Goal: Check status: Check status

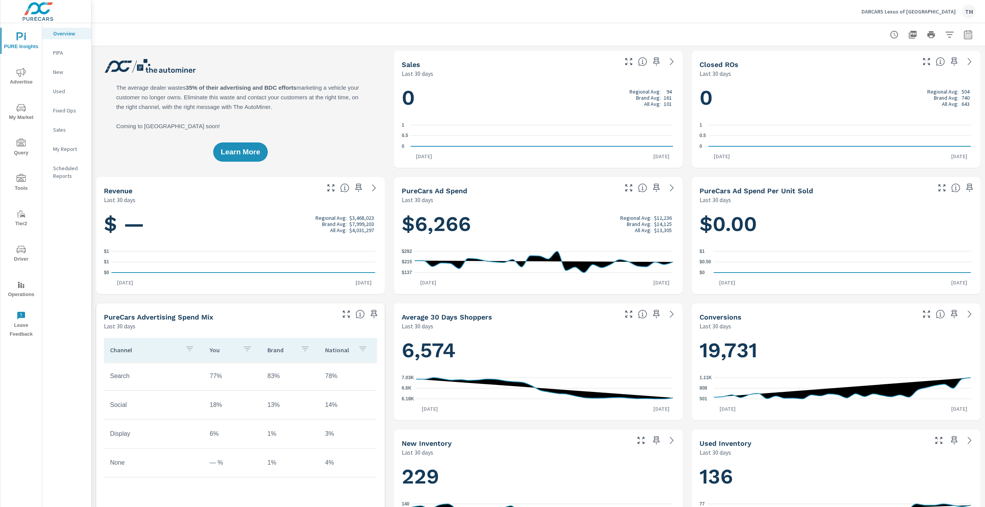
click at [969, 35] on div at bounding box center [538, 34] width 893 height 23
click at [967, 35] on button "button" at bounding box center [967, 34] width 15 height 15
click at [915, 72] on select "Custom Yesterday Last week Last 7 days Last 14 days Last 30 days Last 45 days L…" at bounding box center [900, 66] width 77 height 15
click at [862, 59] on select "Custom Yesterday Last week Last 7 days Last 14 days Last 30 days Last 45 days L…" at bounding box center [900, 66] width 77 height 15
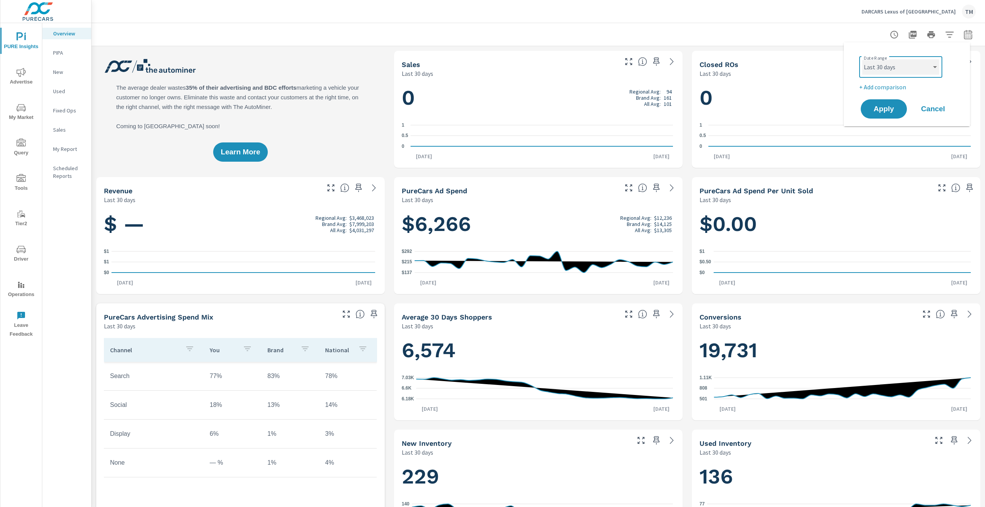
select select "custom"
click at [877, 93] on input "07/15/2025" at bounding box center [880, 95] width 43 height 15
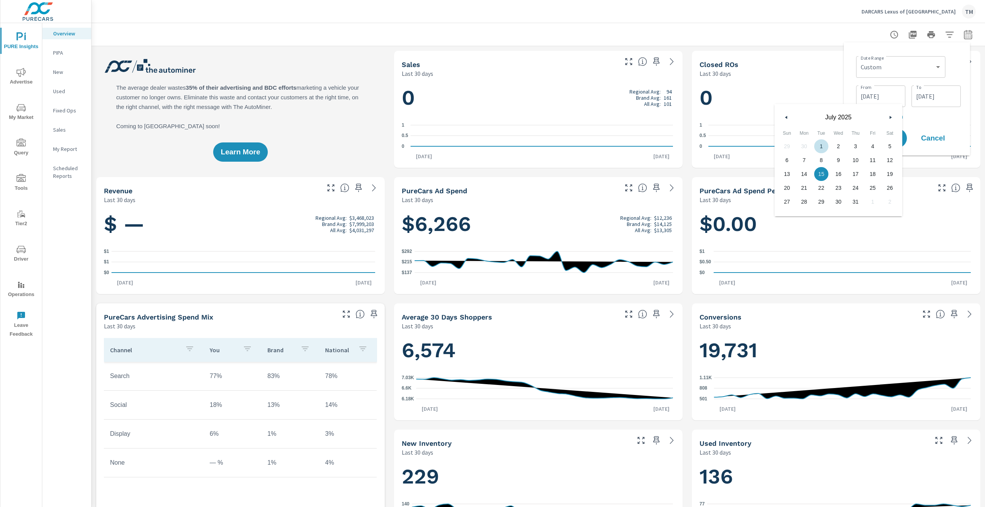
click at [790, 117] on button "button" at bounding box center [786, 117] width 9 height 9
click at [860, 147] on span "1" at bounding box center [855, 146] width 17 height 10
type input "[DATE]"
click at [931, 106] on div "08/13/2025 To" at bounding box center [935, 96] width 49 height 22
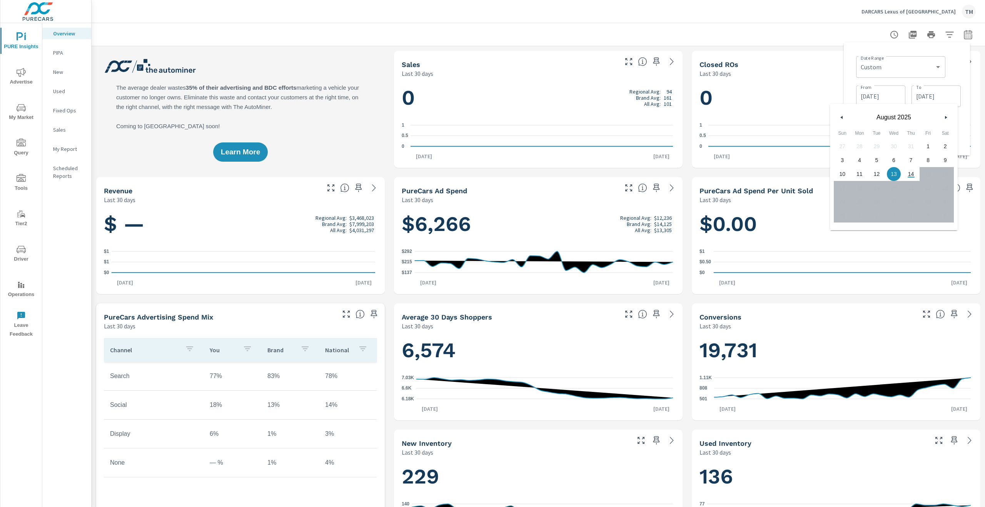
drag, startPoint x: 857, startPoint y: 117, endPoint x: 849, endPoint y: 117, distance: 7.3
click at [856, 117] on span "August 2025" at bounding box center [893, 117] width 92 height 7
click at [849, 117] on span "August 2025" at bounding box center [893, 117] width 92 height 7
click at [843, 116] on button "button" at bounding box center [841, 117] width 9 height 9
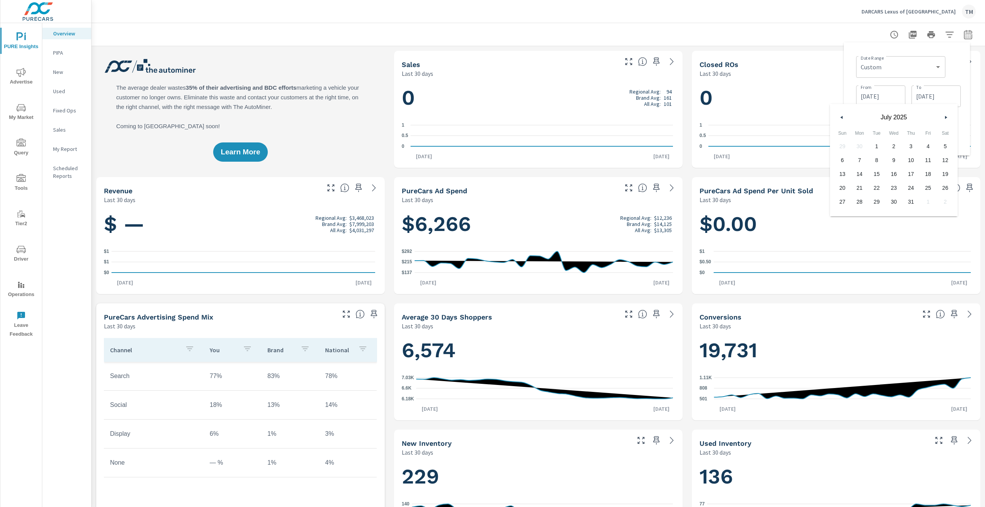
click at [843, 117] on button "button" at bounding box center [841, 117] width 9 height 9
click at [842, 117] on icon "button" at bounding box center [841, 117] width 4 height 3
click at [944, 203] on span "31" at bounding box center [944, 202] width 17 height 10
type input "[DATE]"
click at [960, 78] on div "Date Range Custom [DATE] Last week Last 7 days Last 14 days Last 30 days Last 4…" at bounding box center [908, 66] width 105 height 26
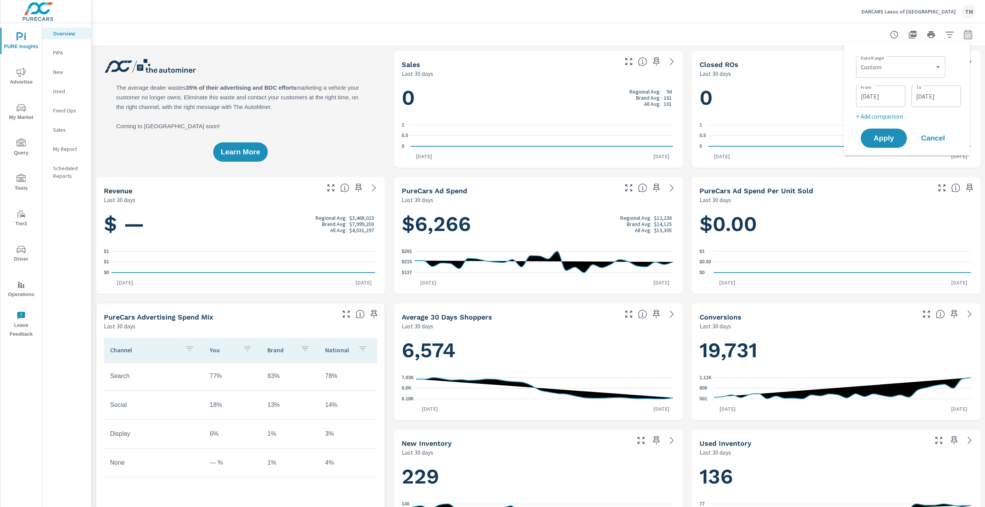
click at [894, 117] on p "+ Add comparison" at bounding box center [908, 116] width 105 height 9
click at [901, 133] on select "Custom Previous period Previous month Previous year" at bounding box center [900, 129] width 83 height 15
click at [859, 122] on select "Custom Previous period Previous month Previous year" at bounding box center [900, 129] width 83 height 15
select select "Previous month"
click at [884, 160] on span "Apply" at bounding box center [884, 159] width 32 height 7
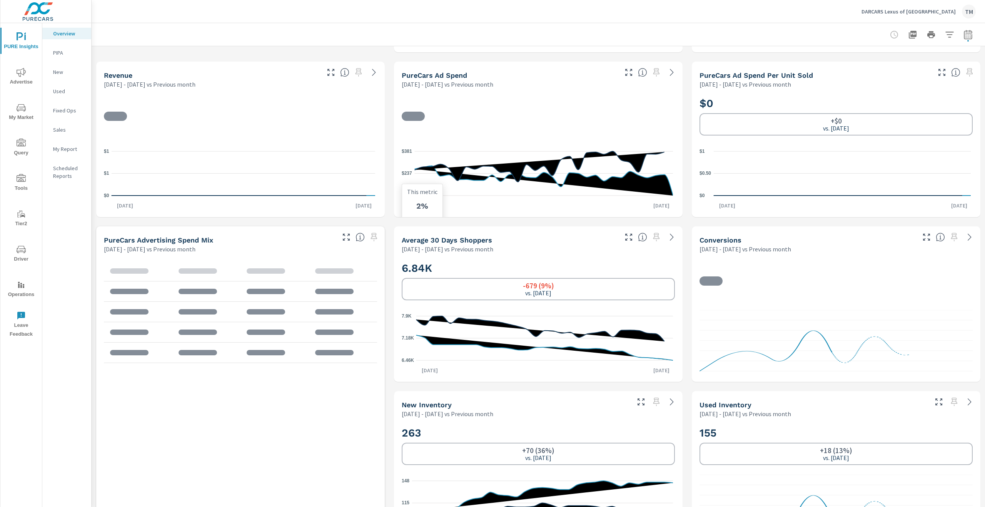
scroll to position [308, 0]
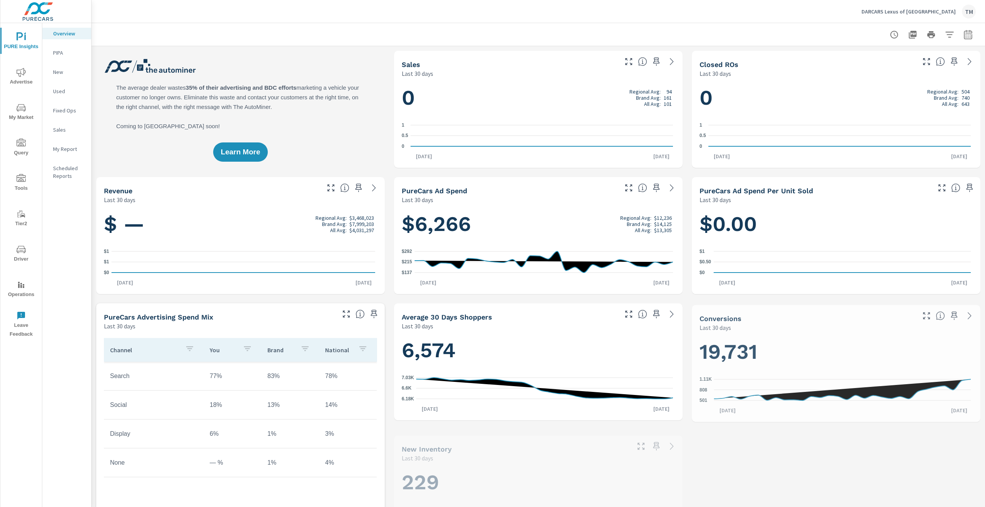
scroll to position [0, 0]
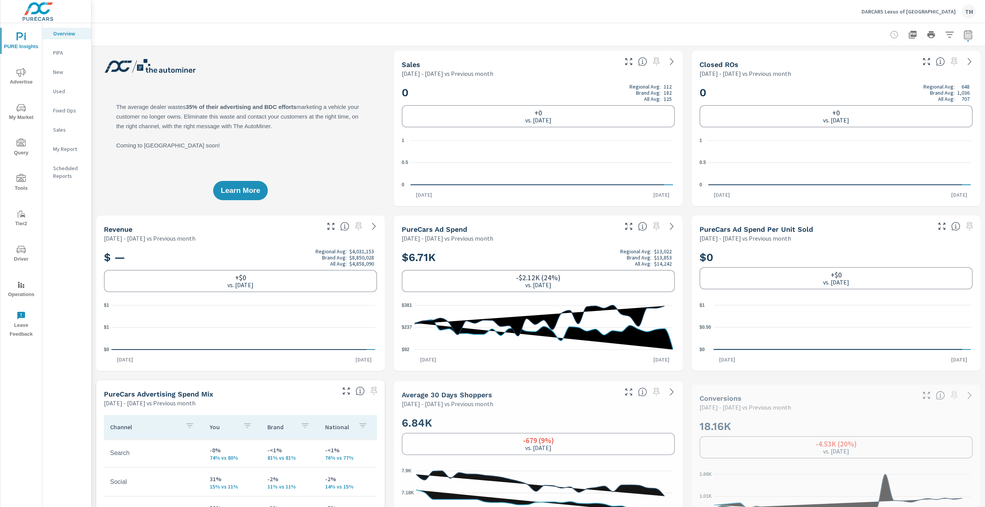
scroll to position [0, 0]
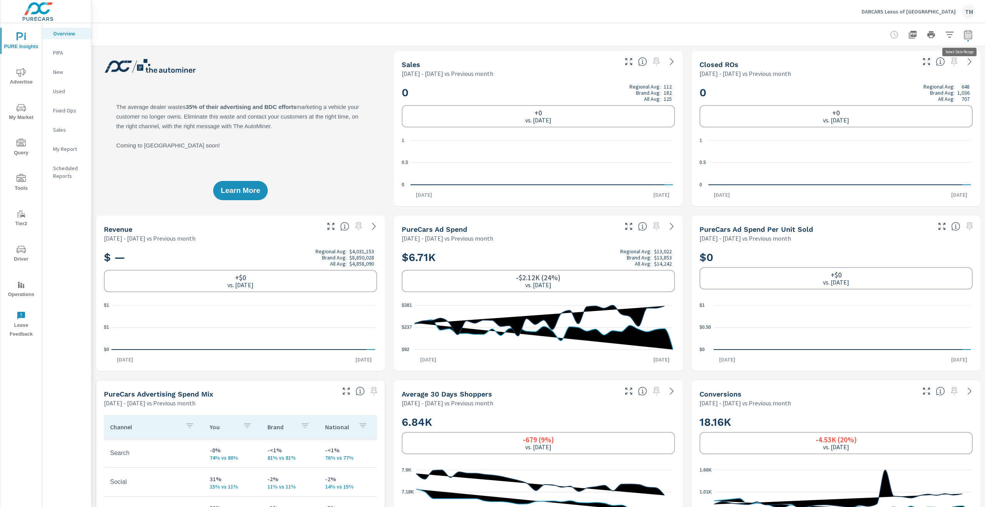
click at [967, 36] on button "button" at bounding box center [967, 34] width 15 height 15
click at [896, 122] on div "Custom Previous period Previous month Previous year ​" at bounding box center [900, 130] width 89 height 22
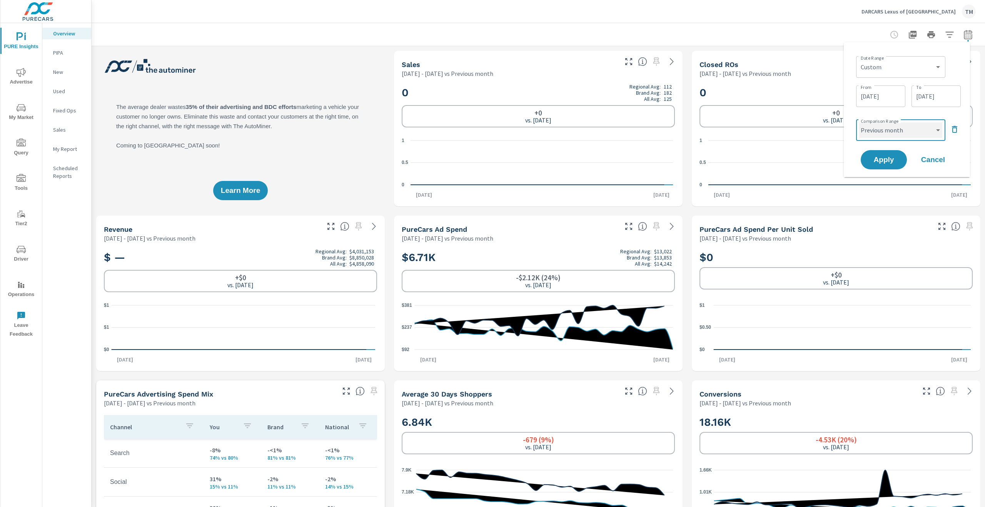
click at [896, 128] on select "Custom Previous period Previous month Previous year" at bounding box center [900, 129] width 83 height 15
click at [859, 122] on select "Custom Previous period Previous month Previous year" at bounding box center [900, 129] width 83 height 15
select select "Previous year"
click at [888, 163] on span "Apply" at bounding box center [884, 159] width 32 height 7
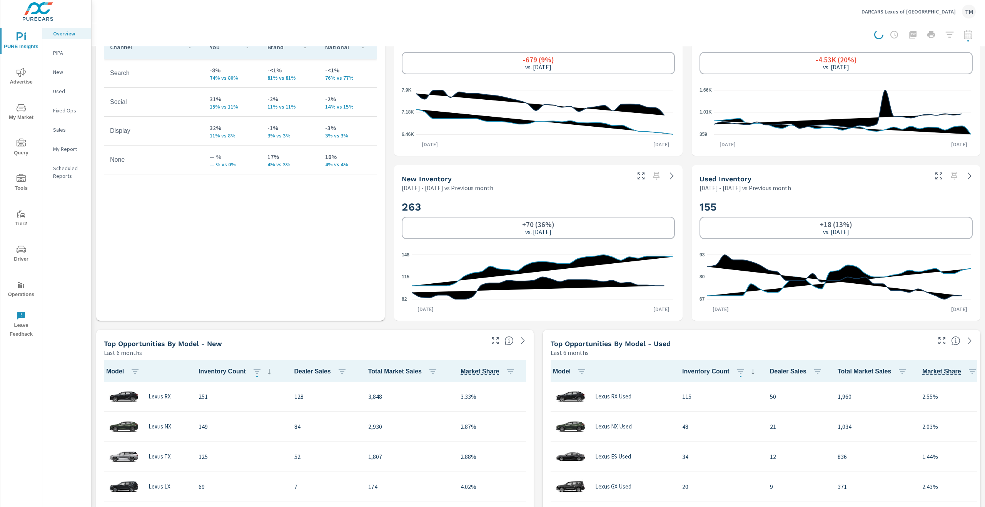
scroll to position [385, 0]
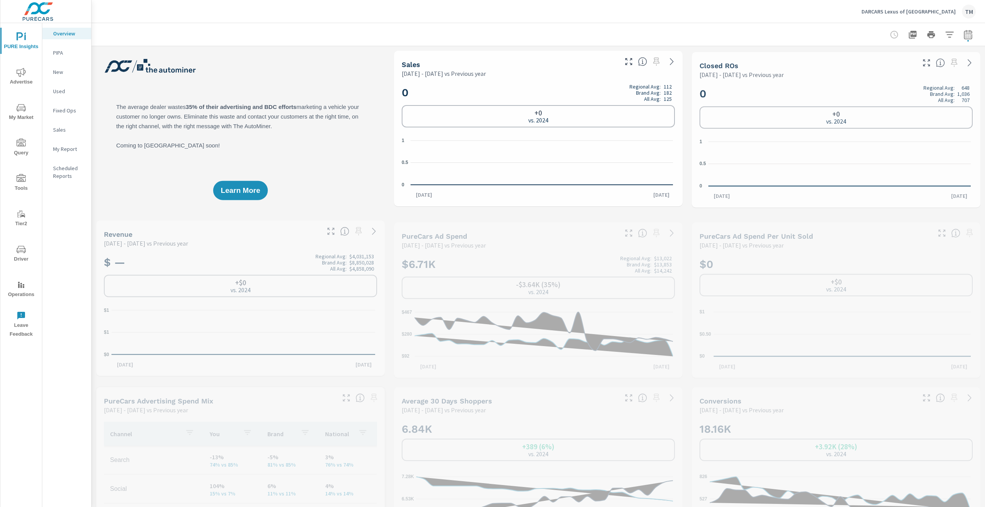
scroll to position [0, 0]
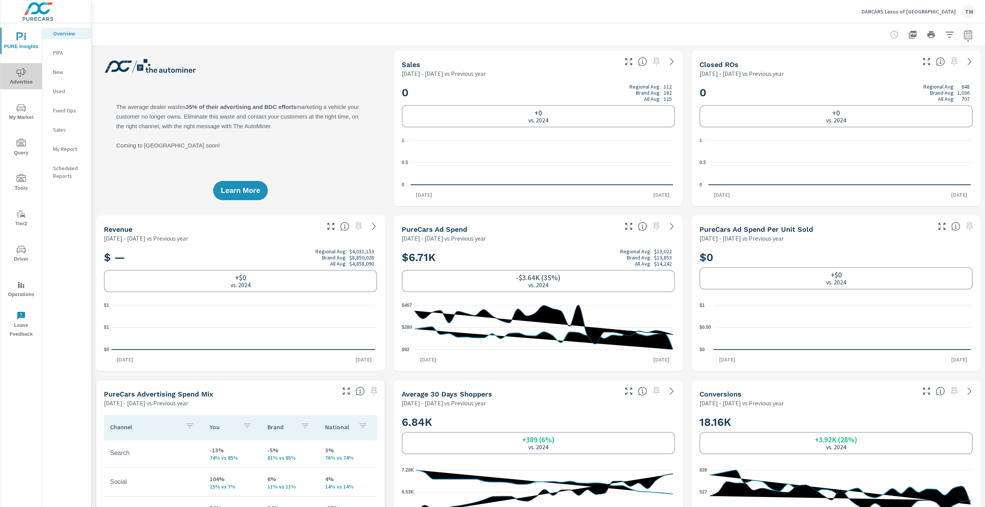
click at [25, 75] on icon "nav menu" at bounding box center [21, 72] width 9 height 9
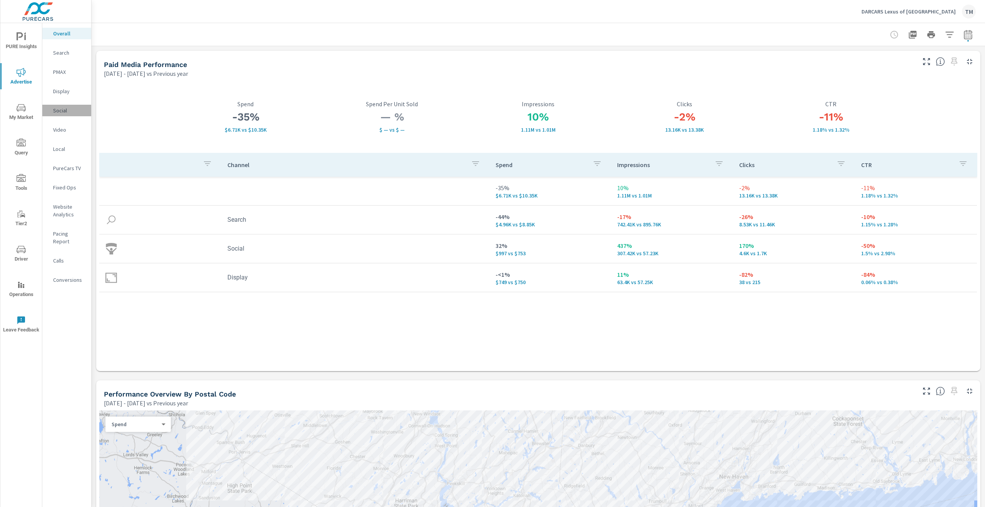
click at [54, 114] on p "Social" at bounding box center [69, 111] width 32 height 8
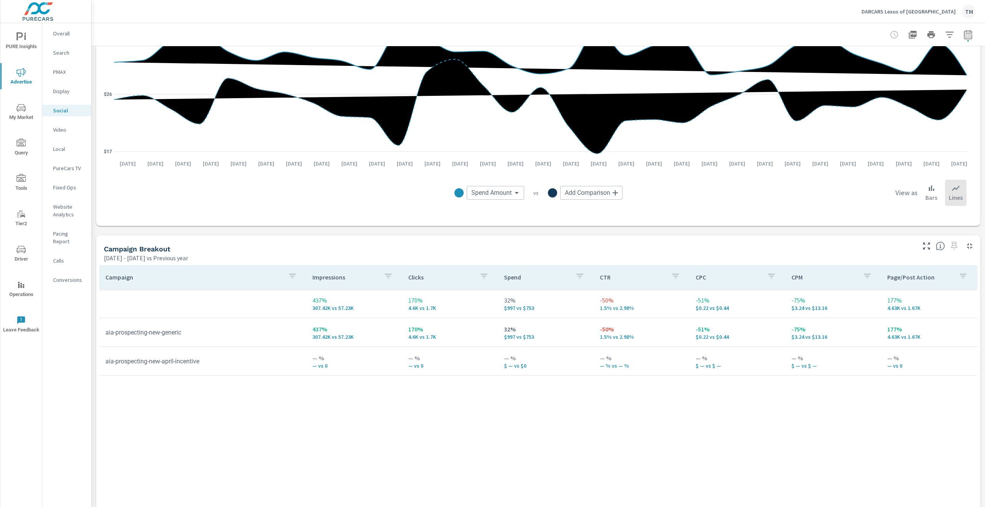
scroll to position [154, 0]
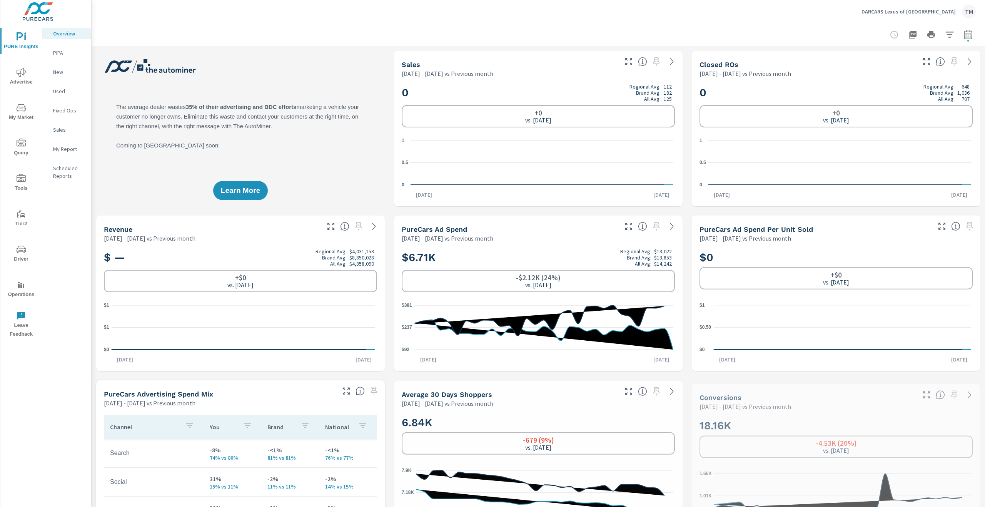
scroll to position [0, 0]
click at [25, 73] on icon "nav menu" at bounding box center [21, 72] width 9 height 9
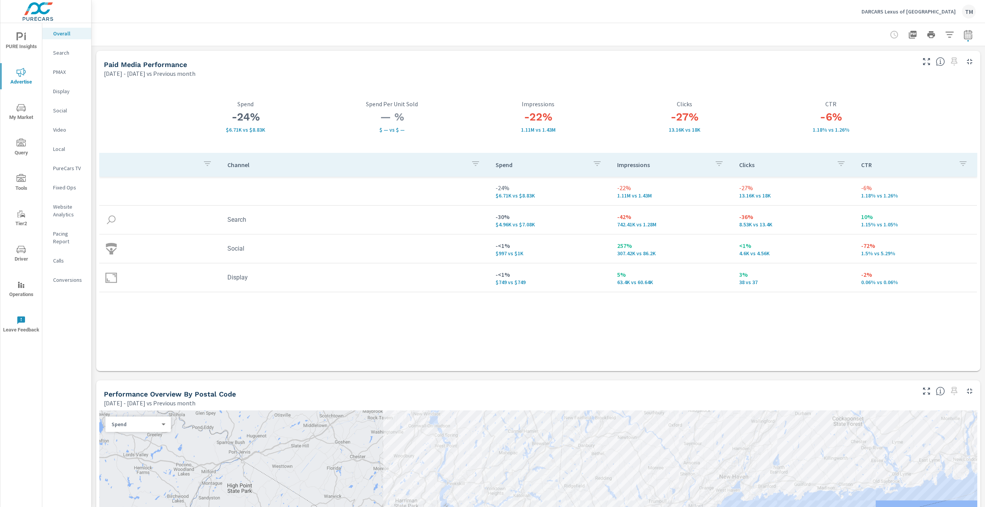
click at [67, 104] on nav "Overall Search PMAX Display Social Video Local PureCars TV Fixed Ops Website An…" at bounding box center [66, 159] width 49 height 273
click at [66, 107] on p "Social" at bounding box center [69, 111] width 32 height 8
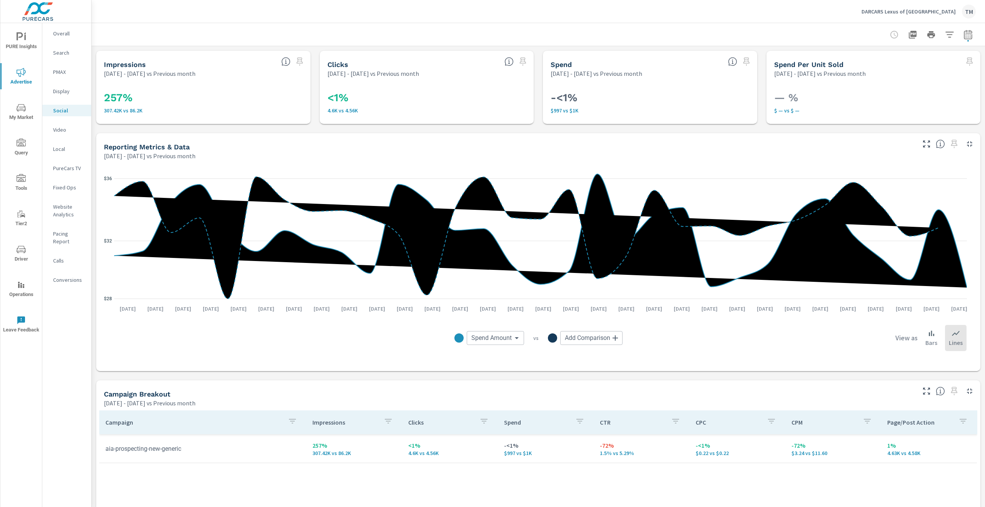
click at [965, 36] on icon "button" at bounding box center [967, 34] width 9 height 9
click at [897, 121] on div "Custom Previous period Previous month Previous year ​" at bounding box center [900, 130] width 89 height 22
click at [913, 128] on select "Custom Previous period Previous month Previous year" at bounding box center [900, 129] width 83 height 15
click at [859, 122] on select "Custom Previous period Previous month Previous year" at bounding box center [900, 129] width 83 height 15
select select "Previous period"
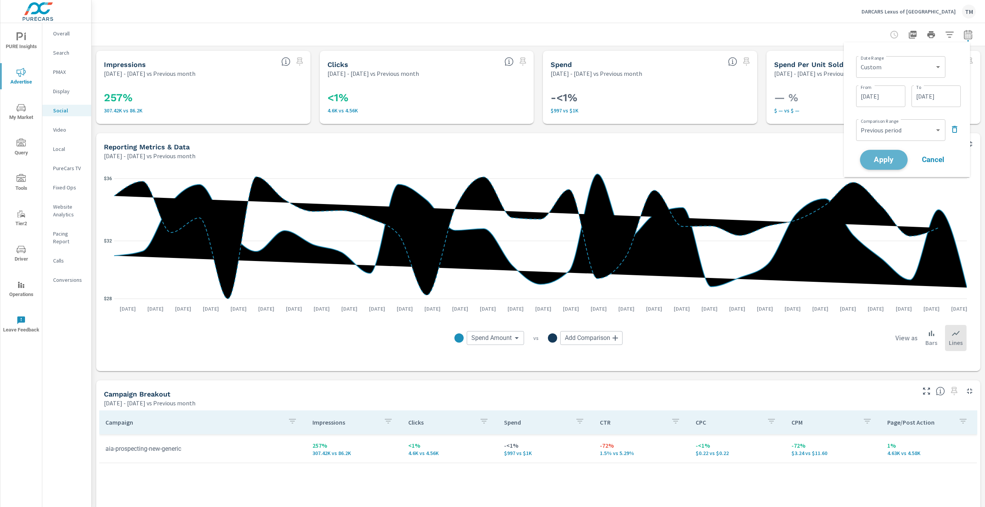
click at [891, 156] on span "Apply" at bounding box center [884, 159] width 32 height 7
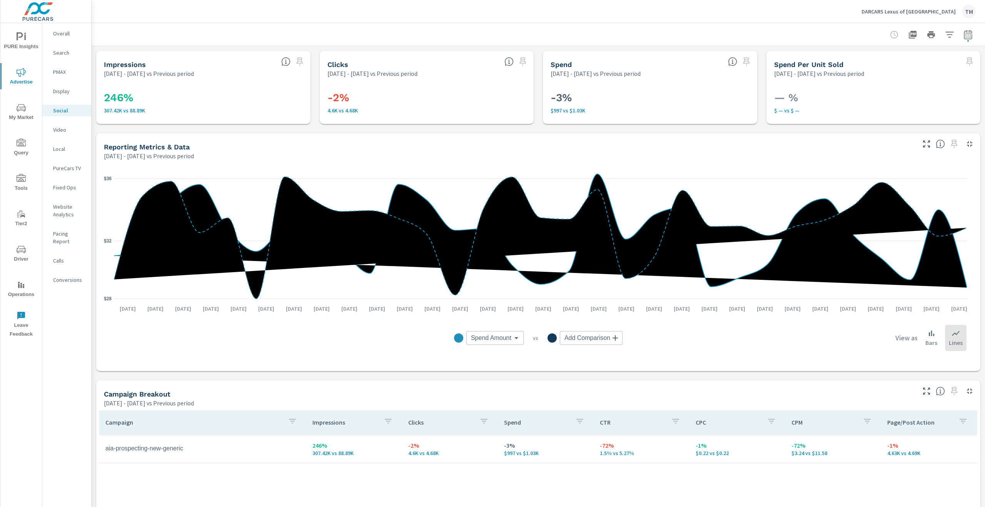
click at [965, 32] on icon "button" at bounding box center [967, 34] width 9 height 9
select select "Previous period"
click at [886, 100] on input "[DATE]" at bounding box center [880, 95] width 43 height 15
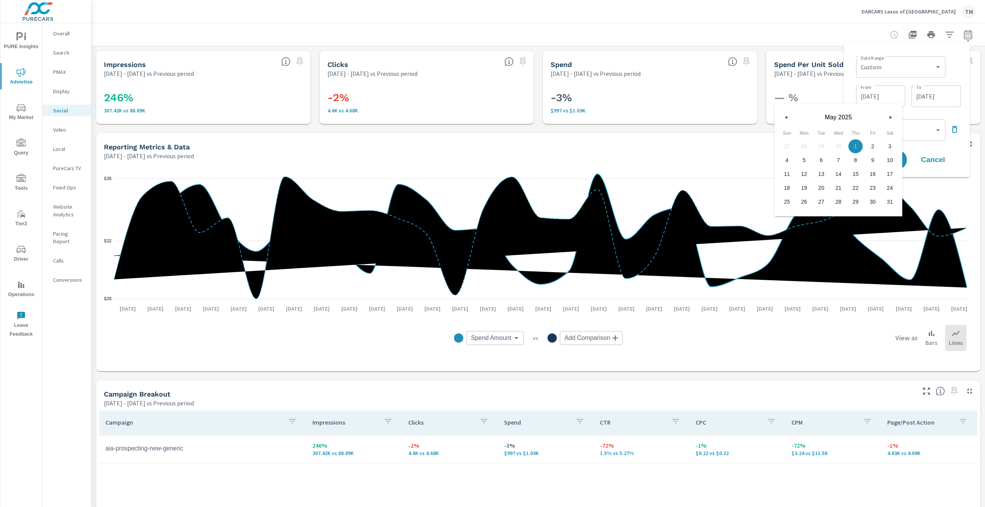
click at [789, 117] on button "button" at bounding box center [786, 117] width 9 height 9
click at [786, 118] on icon "button" at bounding box center [785, 117] width 4 height 3
click at [807, 216] on span "31" at bounding box center [804, 215] width 17 height 10
type input "[DATE]"
click at [942, 93] on input "[DATE]" at bounding box center [935, 95] width 43 height 15
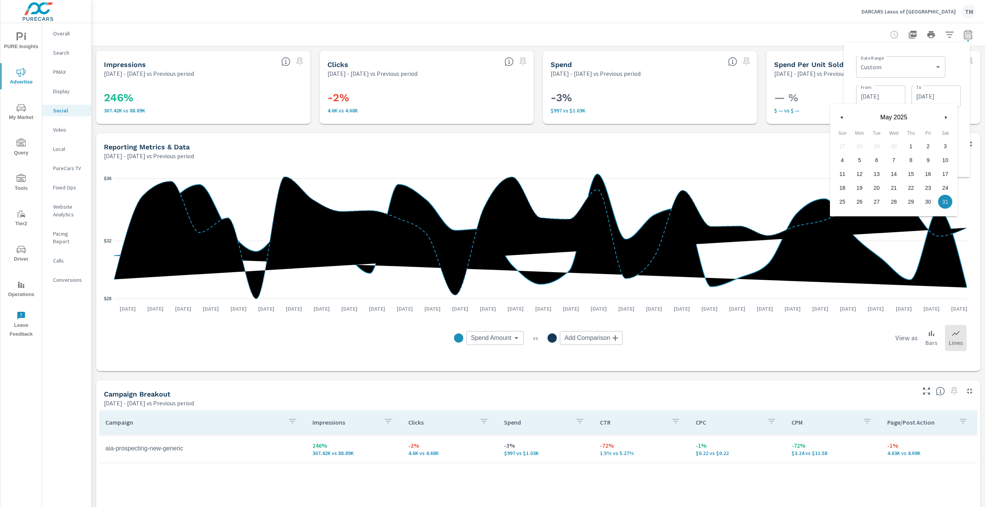
click at [942, 119] on button "button" at bounding box center [945, 117] width 9 height 9
click at [843, 116] on button "button" at bounding box center [841, 117] width 9 height 9
click at [893, 207] on span "30" at bounding box center [893, 202] width 17 height 10
type input "[DATE]"
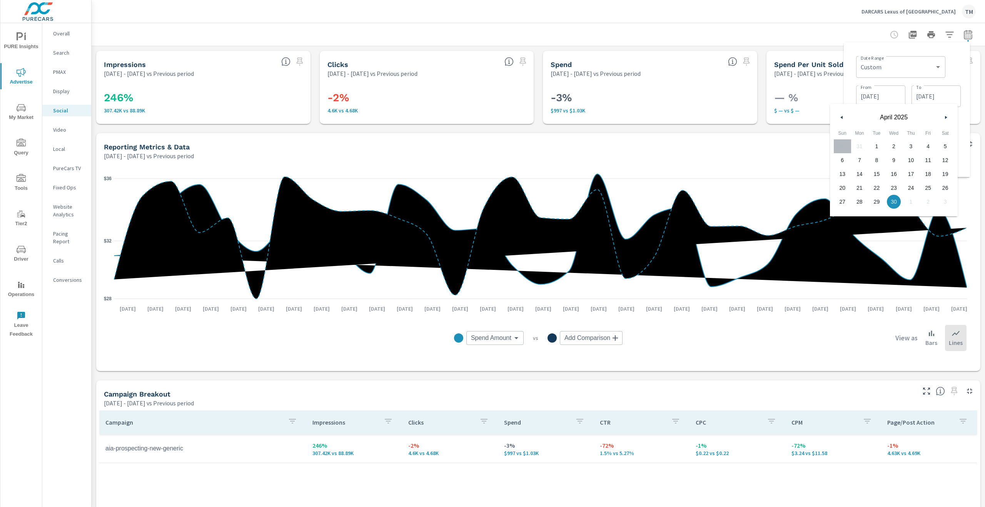
click at [895, 204] on span "30" at bounding box center [893, 202] width 17 height 10
click at [959, 78] on div "Date Range Custom [DATE] Last week Last 7 days Last 14 days Last 30 days Last 4…" at bounding box center [908, 66] width 105 height 26
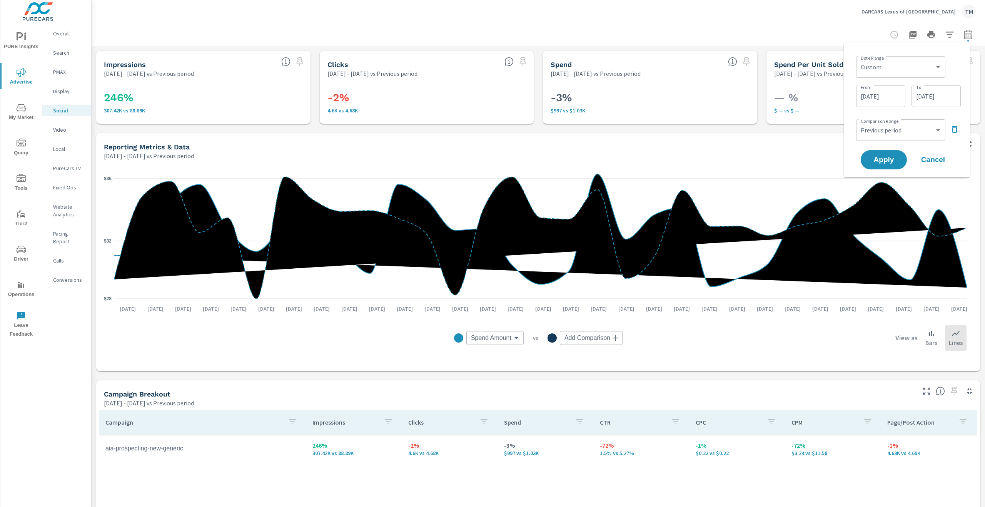
click at [951, 130] on icon "button" at bounding box center [954, 129] width 9 height 9
click at [881, 141] on span "Apply" at bounding box center [884, 138] width 32 height 7
